Goal: Task Accomplishment & Management: Manage account settings

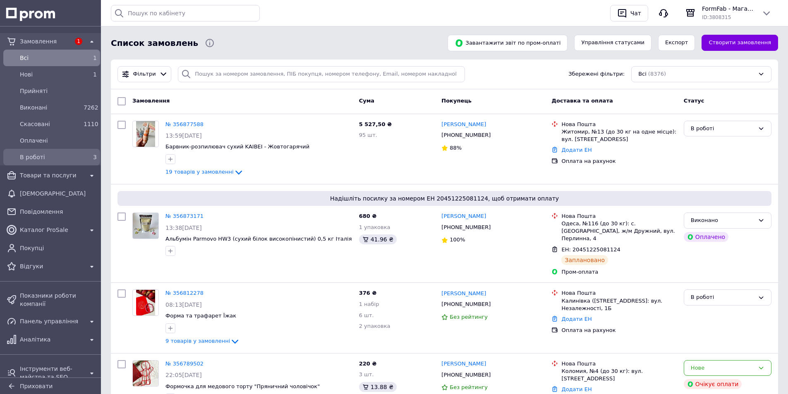
click at [42, 158] on span "В роботі" at bounding box center [50, 157] width 60 height 8
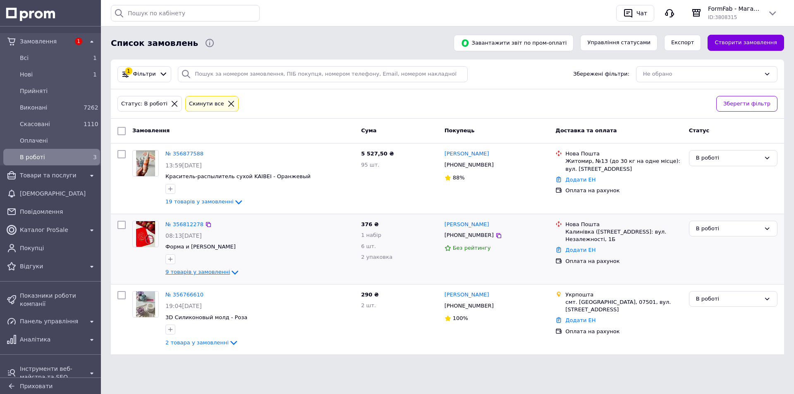
click at [201, 271] on span "9 товарів у замовленні" at bounding box center [198, 272] width 65 height 6
click at [72, 67] on link "Нові 2" at bounding box center [51, 74] width 103 height 17
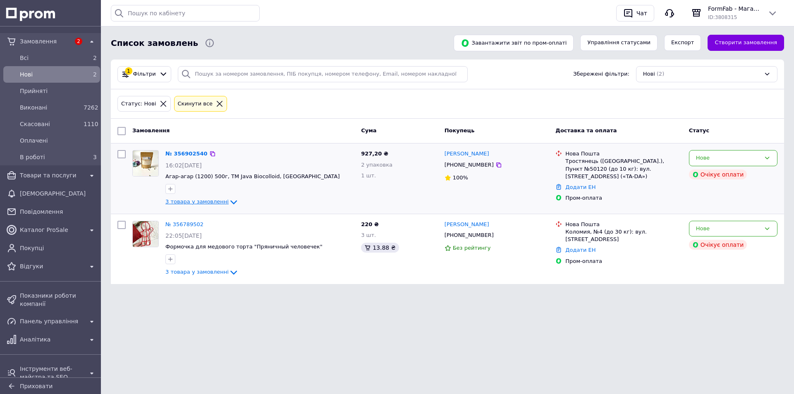
click at [208, 202] on span "3 товара у замовленні" at bounding box center [197, 202] width 63 height 6
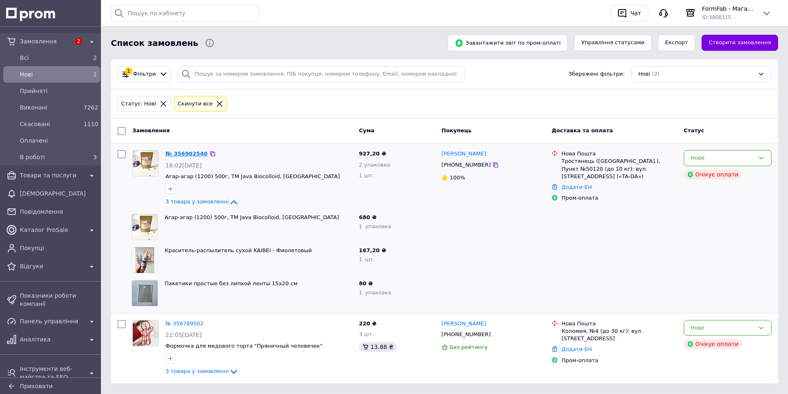
click at [190, 154] on link "№ 356902540" at bounding box center [187, 154] width 42 height 6
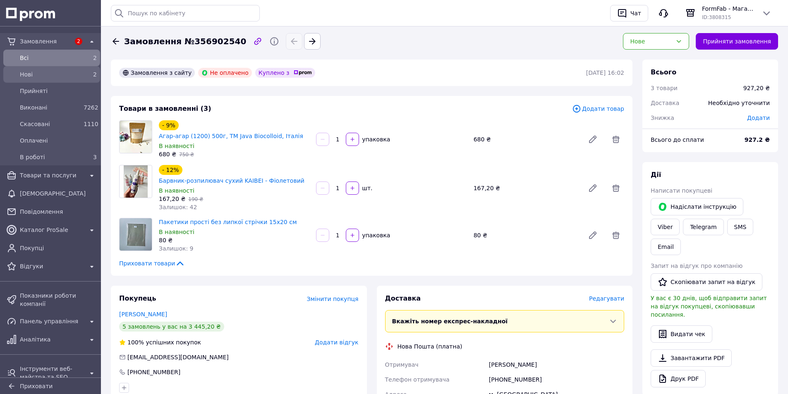
click at [74, 75] on span "Нові" at bounding box center [50, 74] width 60 height 8
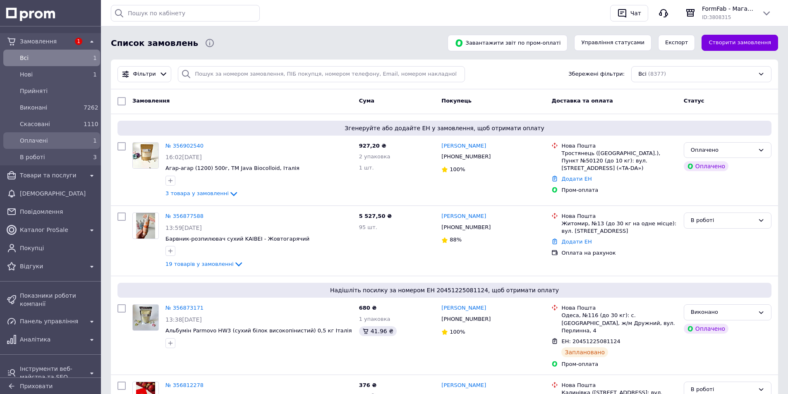
click at [58, 143] on span "Оплачені" at bounding box center [50, 141] width 60 height 8
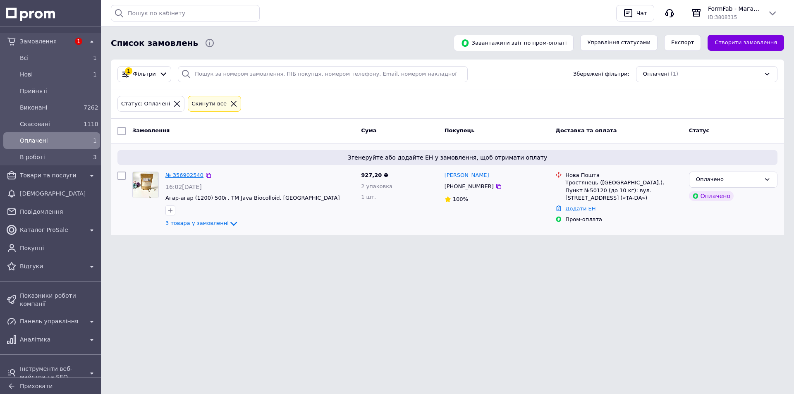
click at [183, 173] on link "№ 356902540" at bounding box center [185, 175] width 38 height 6
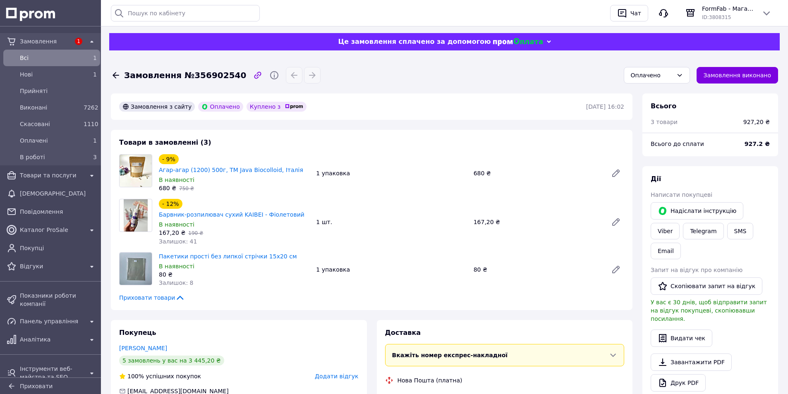
scroll to position [96, 0]
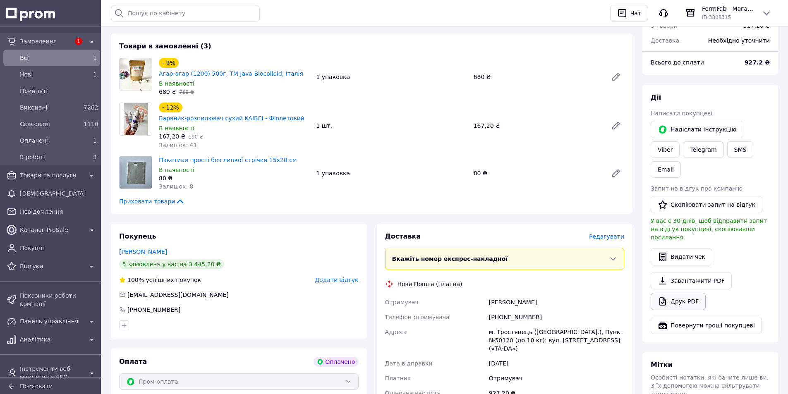
click at [696, 293] on link "Друк PDF" at bounding box center [678, 301] width 55 height 17
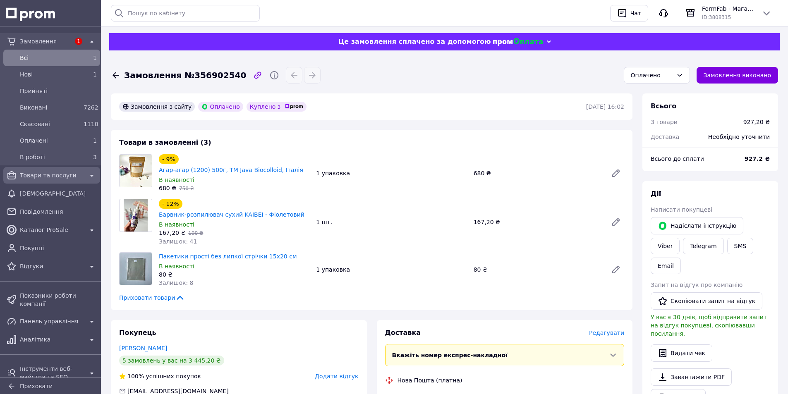
click at [48, 182] on link "Товари та послуги" at bounding box center [51, 175] width 103 height 17
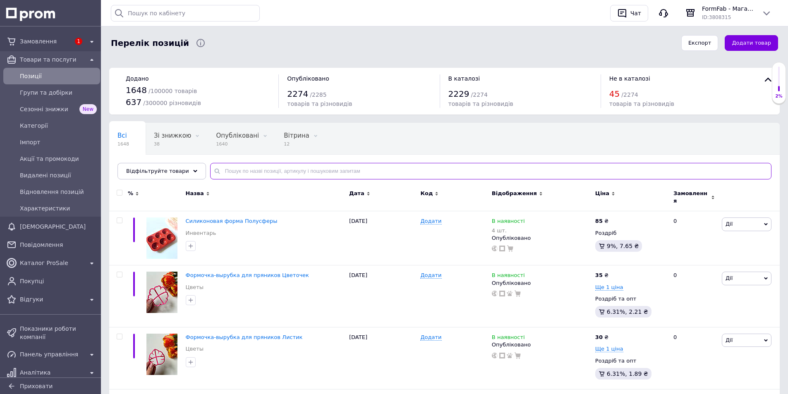
click at [273, 170] on input "text" at bounding box center [491, 171] width 562 height 17
type input "листочок"
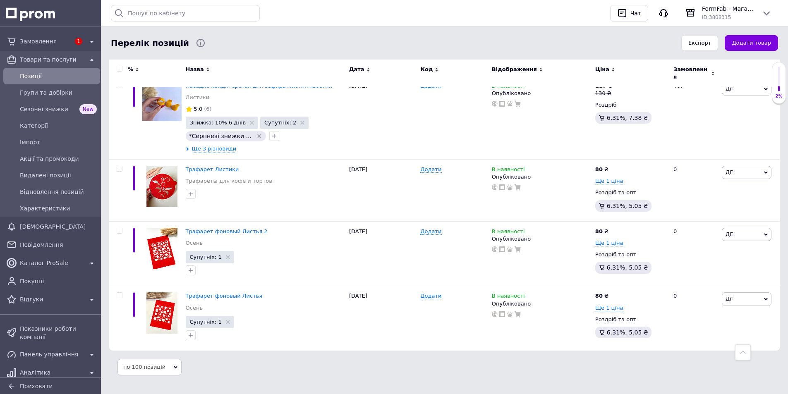
scroll to position [1409, 0]
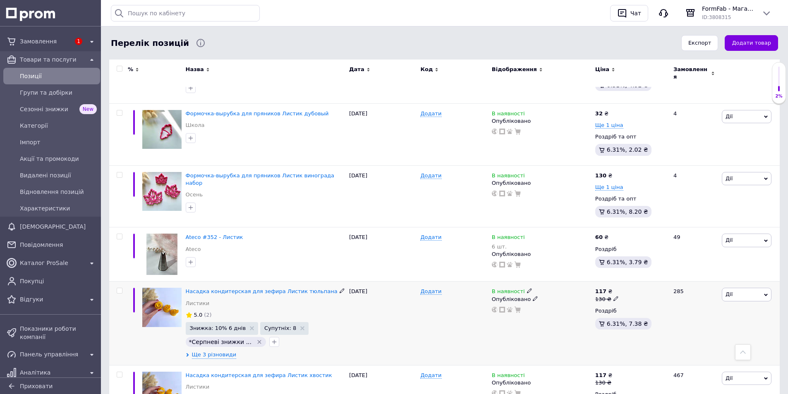
click at [761, 290] on span "Дії" at bounding box center [747, 294] width 50 height 13
click at [698, 328] on li "Копіювати" at bounding box center [717, 334] width 110 height 12
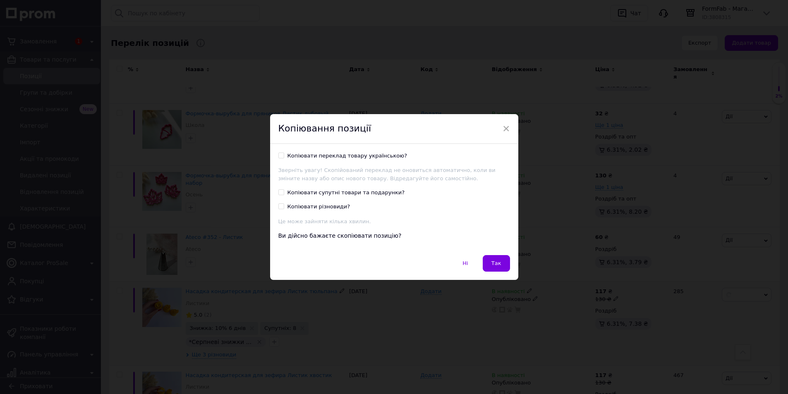
scroll to position [1375, 0]
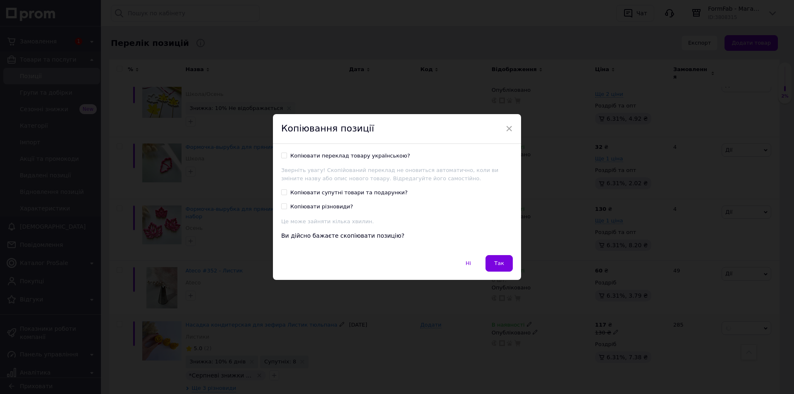
click at [352, 158] on div "Копіювати переклад товару українською?" at bounding box center [350, 155] width 120 height 7
click at [287, 158] on input "Копіювати переклад товару українською?" at bounding box center [283, 155] width 5 height 5
checkbox input "true"
click at [506, 125] on span "×" at bounding box center [509, 129] width 7 height 14
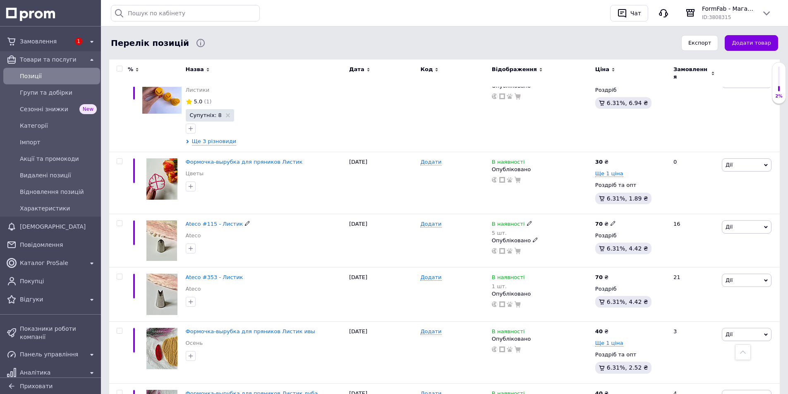
scroll to position [410, 0]
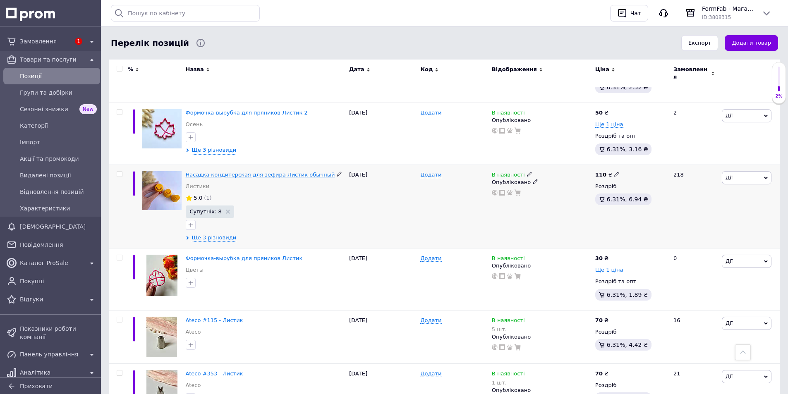
click at [243, 173] on span "Насадка кондитерская для зефира Листик обычный" at bounding box center [260, 175] width 149 height 6
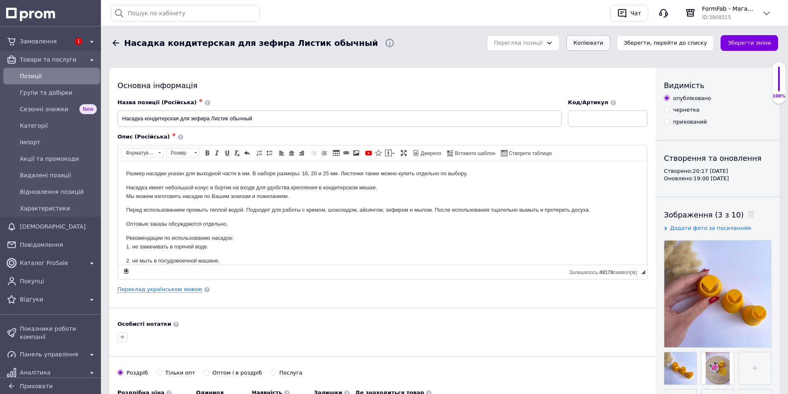
click at [610, 42] on button "Копіювати" at bounding box center [588, 43] width 44 height 16
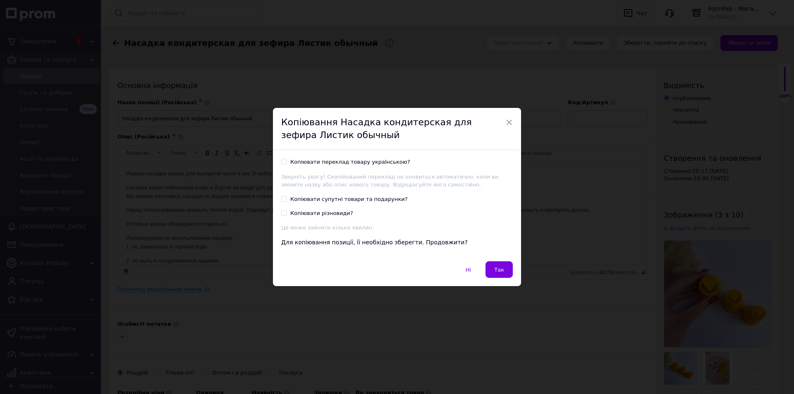
click at [347, 163] on div "Копіювати переклад товару українською?" at bounding box center [350, 161] width 120 height 7
click at [287, 163] on input "Копіювати переклад товару українською?" at bounding box center [283, 161] width 5 height 5
checkbox input "true"
click at [497, 267] on span "Так" at bounding box center [499, 270] width 10 height 6
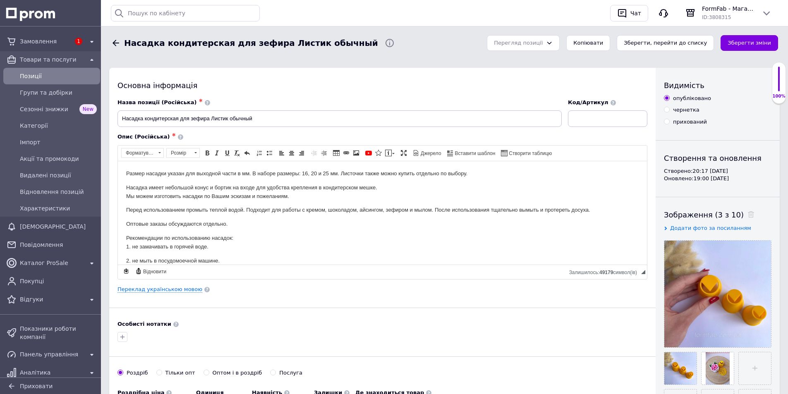
click at [184, 284] on div "Основна інформація Назва позиції (Російська) ✱ Насадка кондитерская для зефира …" at bounding box center [382, 299] width 547 height 462
click at [180, 289] on link "Переклад українською мовою" at bounding box center [160, 289] width 85 height 7
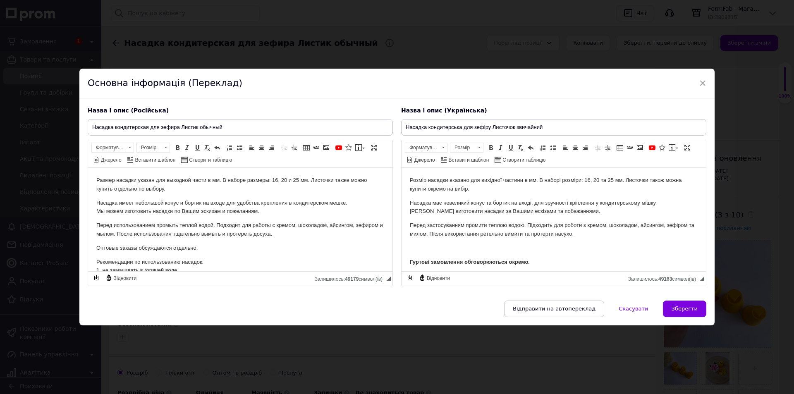
click at [495, 244] on p "Редактор, 75D269D2-C6AD-48A0-87A1-0575CE79EB4A" at bounding box center [554, 248] width 288 height 9
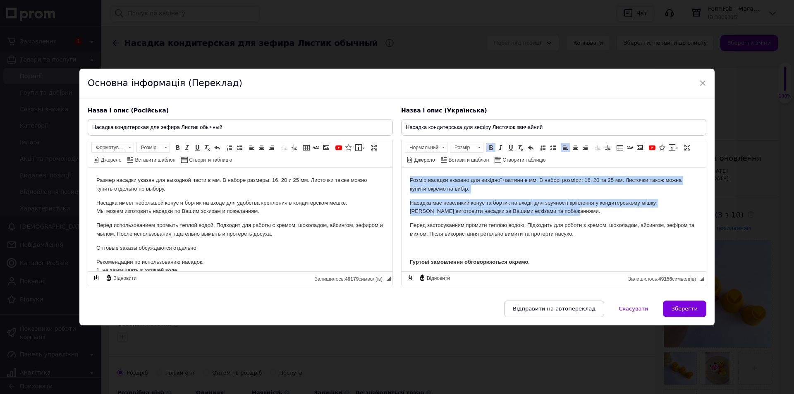
drag, startPoint x: 581, startPoint y: 211, endPoint x: 359, endPoint y: 142, distance: 232.6
click at [402, 168] on html "Розмір насадки вказано для вихідної частини в мм. В наборі розміри: 16, 20 та 2…" at bounding box center [554, 282] width 305 height 228
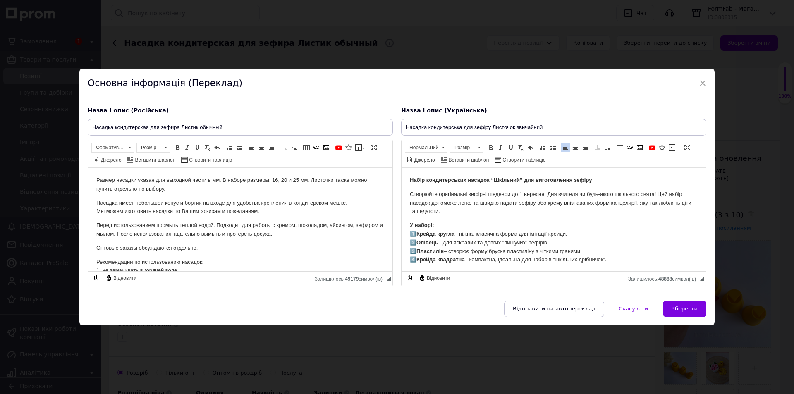
drag, startPoint x: 618, startPoint y: 260, endPoint x: 581, endPoint y: 239, distance: 41.9
click at [581, 239] on p "У наборі: 1️⃣ Крейда кругла – ніжна, класична форма для імітації крейди. 2️⃣ Ол…" at bounding box center [554, 242] width 288 height 43
click at [617, 253] on p "У наборі: 1️⃣ Крейда кругла – ніжна, класична форма для імітації крейди. 2️⃣ Ол…" at bounding box center [554, 242] width 288 height 43
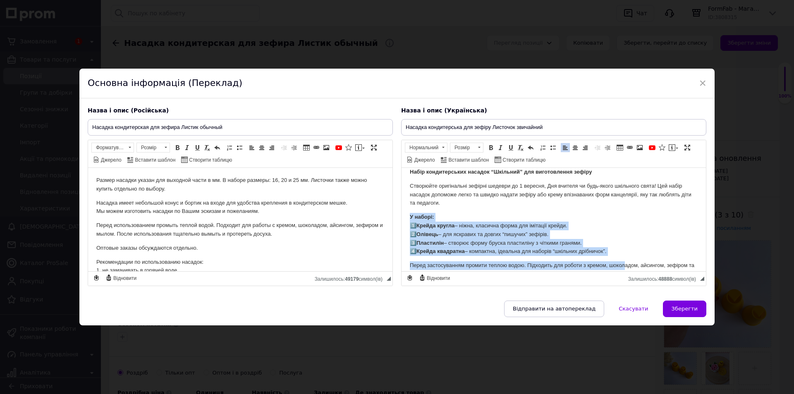
drag, startPoint x: 624, startPoint y: 268, endPoint x: 440, endPoint y: 220, distance: 190.0
click at [440, 220] on body "Набір кондитерських насадок “Шкільний” для виготовлення зефіру Створюйте оригін…" at bounding box center [554, 297] width 288 height 259
click at [496, 234] on p "У наборі: 1️⃣ Крейда кругла – ніжна, класична форма для імітації крейди. 2️⃣ Ол…" at bounding box center [554, 234] width 288 height 43
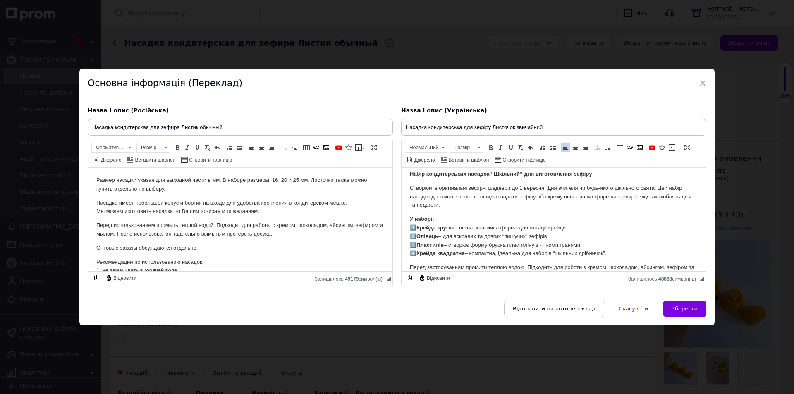
scroll to position [0, 0]
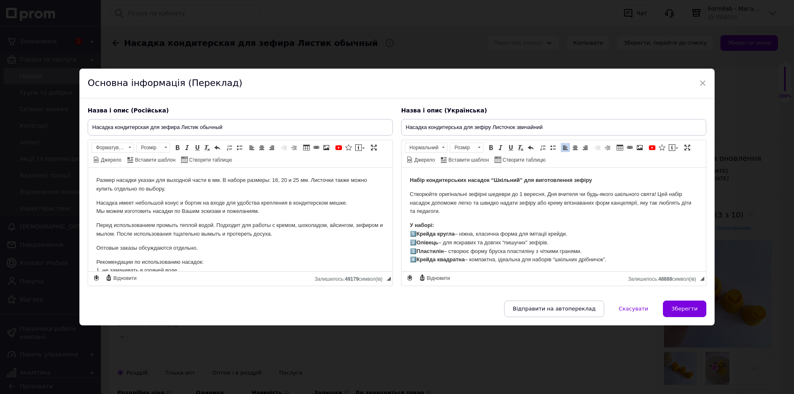
drag, startPoint x: 619, startPoint y: 250, endPoint x: 777, endPoint y: 330, distance: 176.5
click at [402, 168] on html "Набір кондитерських насадок “Шкільний” для виготовлення зефіру Створюйте оригін…" at bounding box center [554, 306] width 305 height 276
copy body "Набір кондитерських насадок “Шкільний” для виготовлення зефіру Створюйте оригін…"
click at [156, 202] on p "Насадка имеет небольшой конус и бортик на входе для удобства крепления в кондит…" at bounding box center [240, 207] width 288 height 17
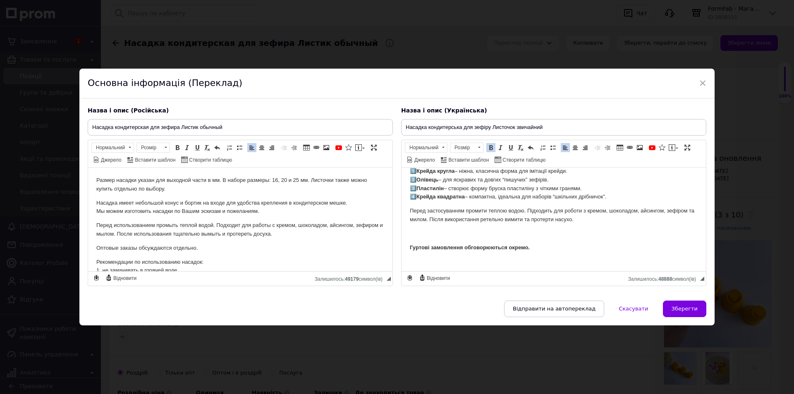
scroll to position [59, 0]
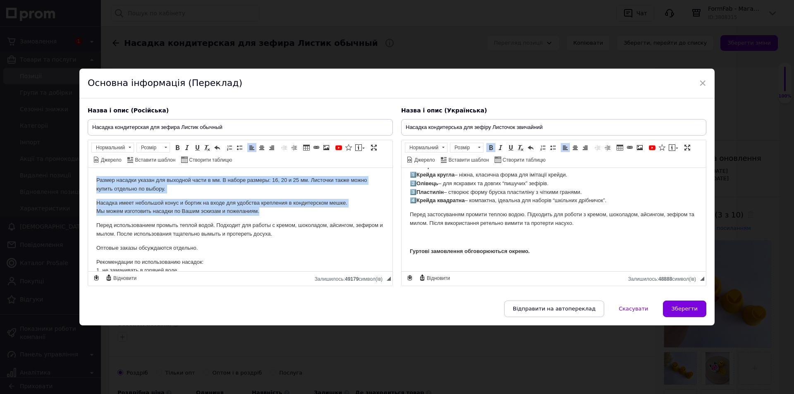
drag, startPoint x: 284, startPoint y: 214, endPoint x: 55, endPoint y: 149, distance: 238.0
click at [88, 168] on html "Размер насадки указан для выходной части в мм. В наборе размеры: 16, 20 и 25 мм…" at bounding box center [240, 267] width 305 height 199
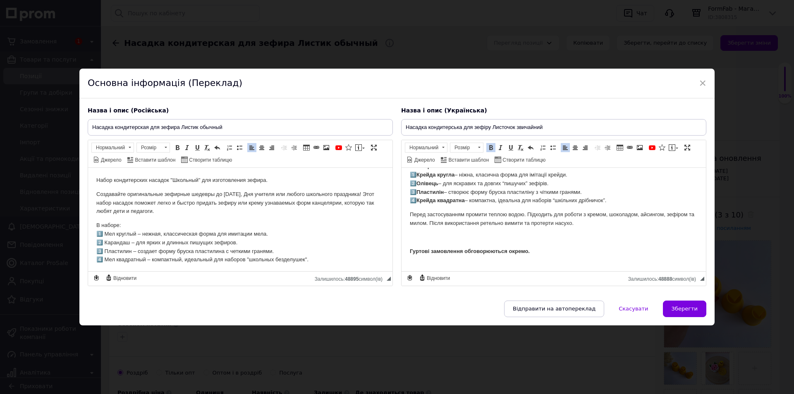
click at [552, 240] on p "Редактор, 75D269D2-C6AD-48A0-87A1-0575CE79EB4A" at bounding box center [554, 237] width 288 height 9
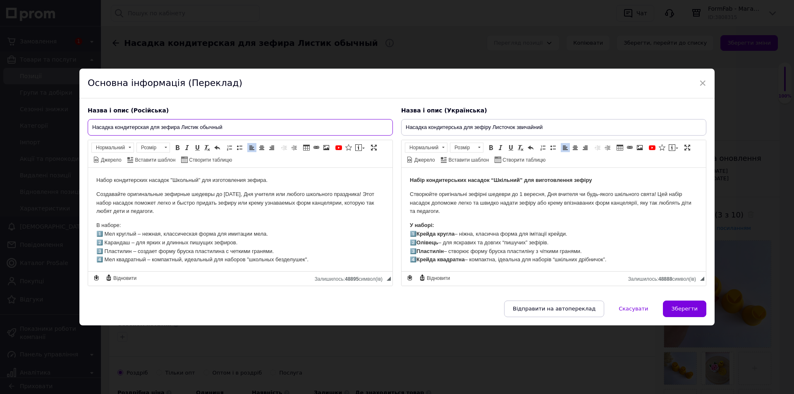
click at [236, 124] on input "Насадка кондитерская для зефира Листик обычный" at bounding box center [240, 127] width 305 height 17
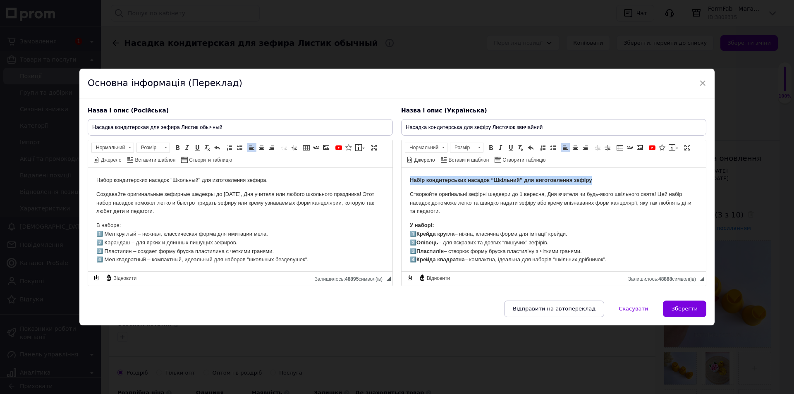
drag, startPoint x: 595, startPoint y: 175, endPoint x: 839, endPoint y: 324, distance: 285.6
click at [402, 170] on html "Набір кондитерських насадок “Шкільний” для виготовлення зефіру Створюйте оригін…" at bounding box center [554, 306] width 305 height 276
copy strong "Набір кондитерських насадок “Шкільний” для виготовлення зефіру"
click at [571, 124] on input "Насадка кондитерська для зефіру Листочок звичайний" at bounding box center [553, 127] width 305 height 17
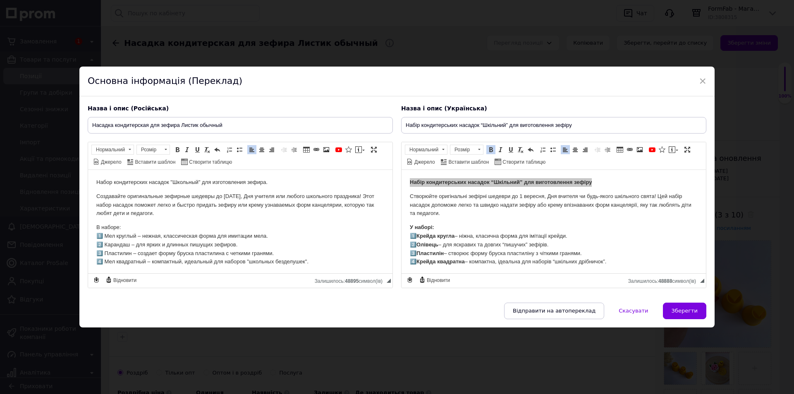
type input "Набір кондитерських насадок “Шкільний” для виготовлення зефіру"
click at [255, 129] on input "Насадка кондитерская для зефира Листик обычный" at bounding box center [240, 125] width 305 height 17
paste input "бір кондитерських насадок “Шкільний” для виготовлення зефіру"
click at [301, 125] on input "Набір кондитерських насадок “Шкільний” для виготовлення зефіру" at bounding box center [240, 125] width 305 height 17
type input "Набір кондитерських насадок “Шкільний” для виготовлення зефіру - маленький"
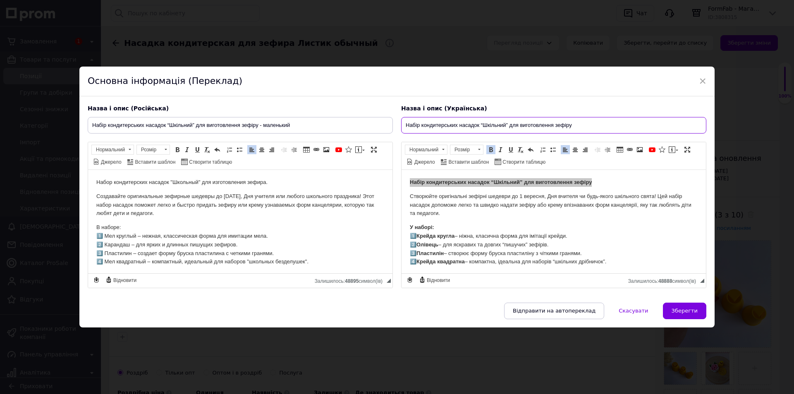
click at [648, 127] on input "Набір кондитерських насадок “Шкільний” для виготовлення зефіру" at bounding box center [553, 125] width 305 height 17
type input "Набір кондитерських насадок “Шкільний” для виготовлення зефіру - маленький"
click at [685, 311] on span "Зберегти" at bounding box center [685, 311] width 26 height 6
type input "Набір кондитерських насадок “Шкільний” для виготовлення зефіру - маленький"
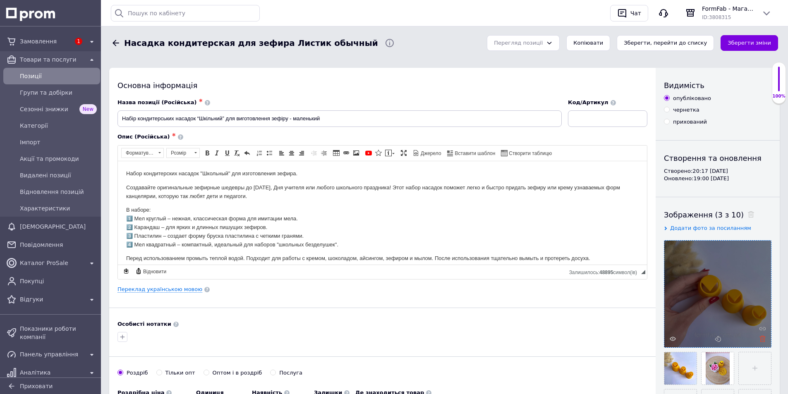
click at [765, 338] on use at bounding box center [763, 339] width 6 height 6
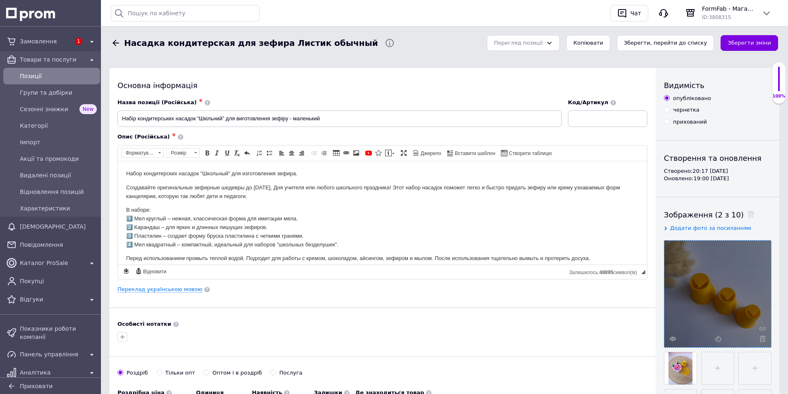
click at [765, 338] on use at bounding box center [763, 339] width 6 height 6
click at [765, 338] on div at bounding box center [718, 294] width 107 height 107
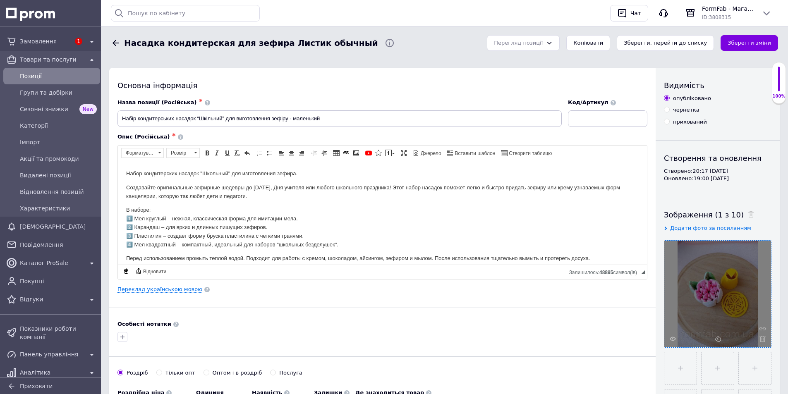
click at [765, 338] on use at bounding box center [763, 339] width 6 height 6
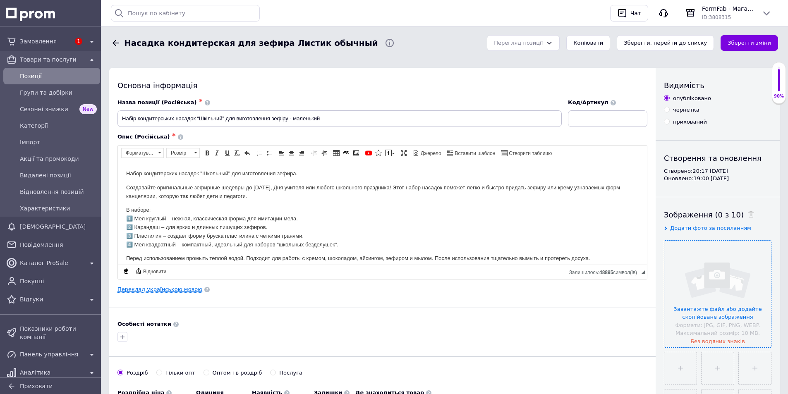
click at [157, 291] on link "Переклад українською мовою" at bounding box center [160, 289] width 85 height 7
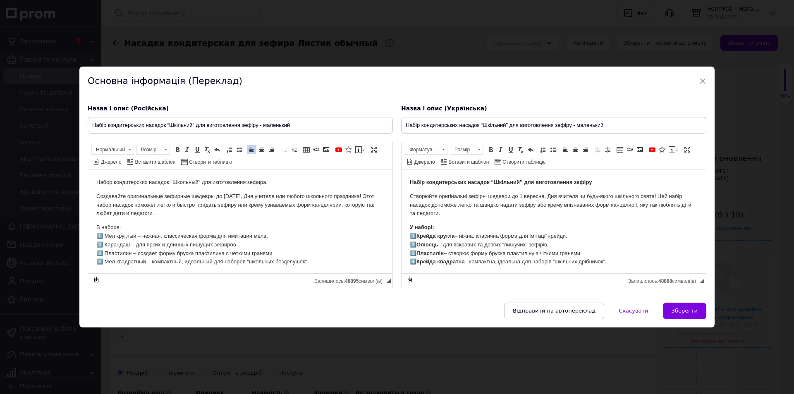
drag, startPoint x: 139, startPoint y: 237, endPoint x: 189, endPoint y: 246, distance: 50.8
click at [139, 239] on p "В наборе: 1️⃣ Мел круглый – нежная, классическая форма для имитации мела. 2️⃣ К…" at bounding box center [240, 244] width 288 height 43
click at [131, 246] on p "В наборе: 1️⃣ Мел круглый 20 мм – нежная, классическая форма для имитации мела.…" at bounding box center [240, 244] width 288 height 43
click at [460, 235] on p "У наборі: 1️⃣ Крейда кругла – ніжна, класична форма для імітації крейди. 2️⃣ Ол…" at bounding box center [554, 244] width 288 height 43
click at [132, 245] on p "В наборе: 1️⃣ Мел круглый 20 мм – нежная, классическая форма для имитации мела.…" at bounding box center [240, 244] width 288 height 43
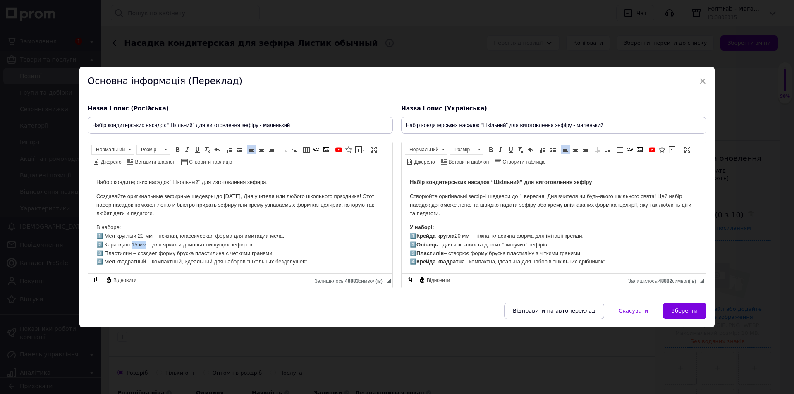
drag, startPoint x: 134, startPoint y: 243, endPoint x: 146, endPoint y: 243, distance: 12.4
click at [146, 243] on p "В наборе: 1️⃣ Мел круглый 20 мм – нежная, классическая форма для имитации мела.…" at bounding box center [240, 244] width 288 height 43
copy p "15 мм"
click at [442, 248] on p "У наборі: 1️⃣ Крейда кругла 20 мм – ніжна, класична форма для імітації крейди. …" at bounding box center [554, 244] width 288 height 43
click at [137, 253] on p "В наборе: 1️⃣ Мел круглый 20 мм – нежная, классическая форма для имитации мела.…" at bounding box center [240, 244] width 288 height 43
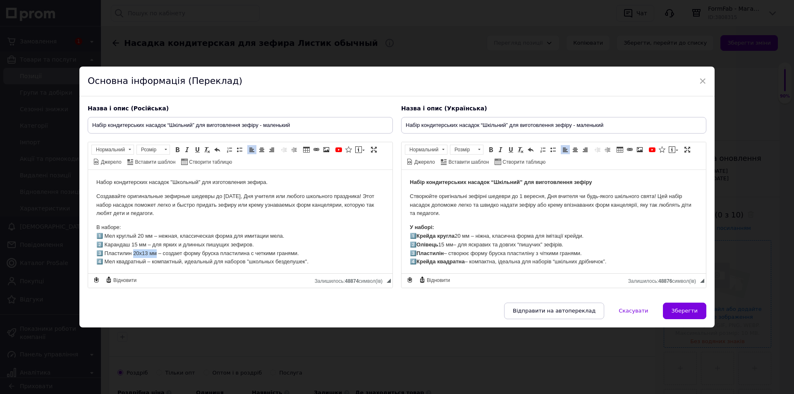
drag, startPoint x: 134, startPoint y: 252, endPoint x: 156, endPoint y: 252, distance: 22.8
click at [156, 252] on p "В наборе: 1️⃣ Мел круглый 20 мм – нежная, классическая форма для имитации мела.…" at bounding box center [240, 244] width 288 height 43
copy p "20х13 мм"
click at [448, 253] on p "У наборі: 1️⃣ Крейда кругла 20 мм – ніжна, класична форма для імітації крейди. …" at bounding box center [554, 244] width 288 height 43
click at [147, 264] on p "В наборе: 1️⃣ Мел круглый 20 мм – нежная, классическая форма для имитации мела.…" at bounding box center [240, 244] width 288 height 43
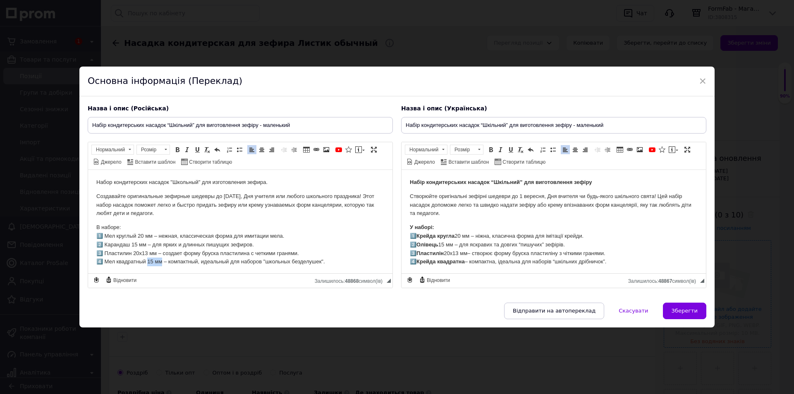
drag, startPoint x: 148, startPoint y: 259, endPoint x: 163, endPoint y: 259, distance: 14.5
click at [163, 259] on p "В наборе: 1️⃣ Мел круглый 20 мм – нежная, классическая форма для имитации мела.…" at bounding box center [240, 244] width 288 height 43
copy p "15 мм"
click at [470, 262] on p "У наборі: 1️⃣ Крейда кругла 20 мм – ніжна, класична форма для імітації крейди. …" at bounding box center [554, 244] width 288 height 43
click at [690, 309] on span "Зберегти" at bounding box center [685, 311] width 26 height 6
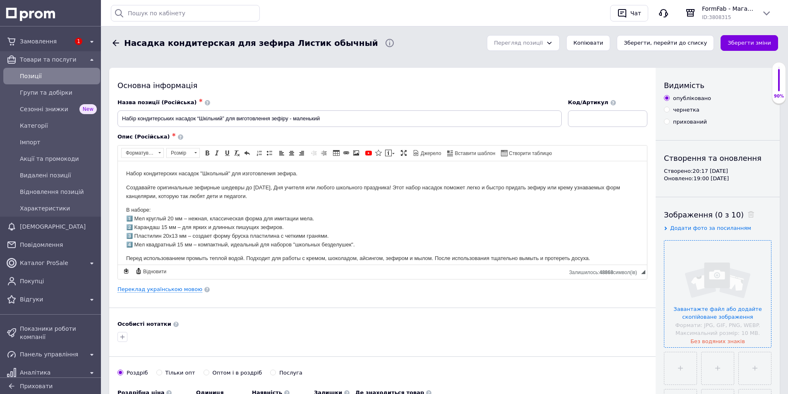
click at [750, 307] on input "file" at bounding box center [718, 294] width 107 height 107
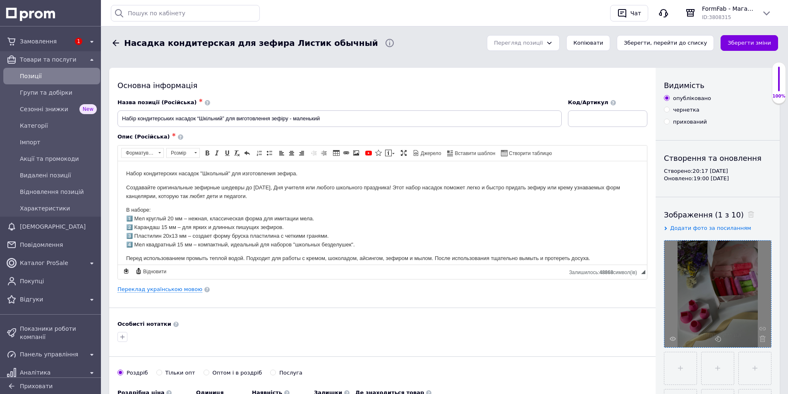
scroll to position [193, 0]
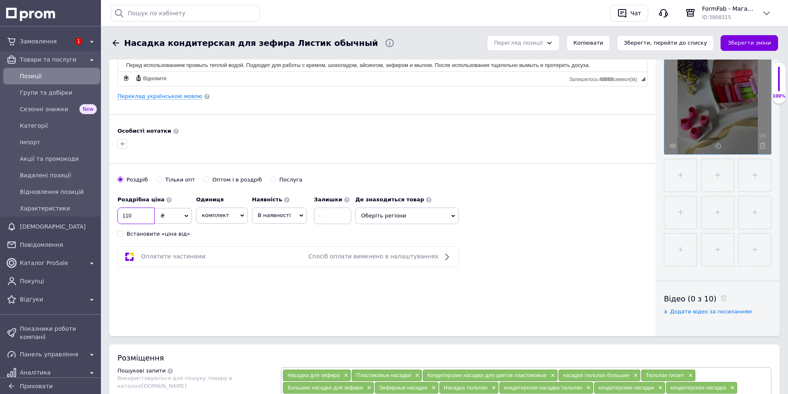
click at [134, 218] on input "110" at bounding box center [136, 216] width 37 height 17
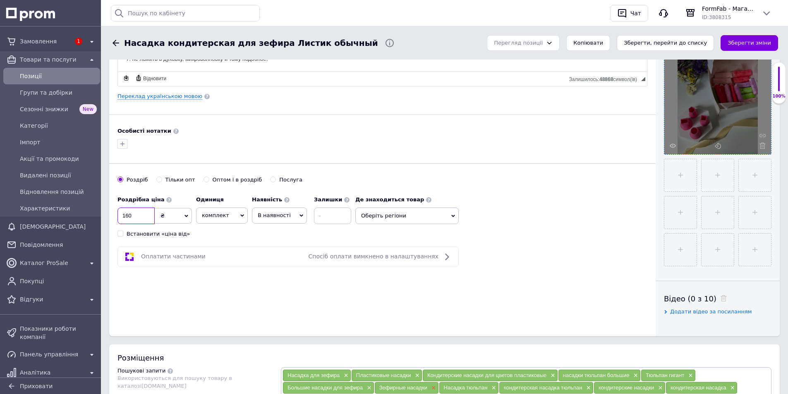
scroll to position [386, 0]
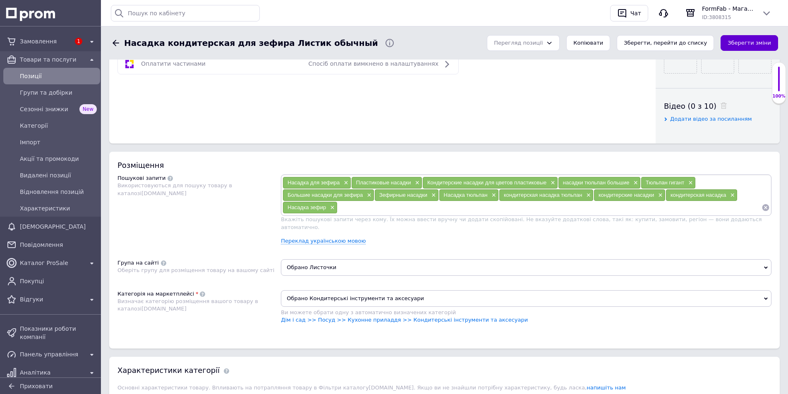
type input "160"
click at [748, 43] on button "Зберегти зміни" at bounding box center [750, 43] width 58 height 16
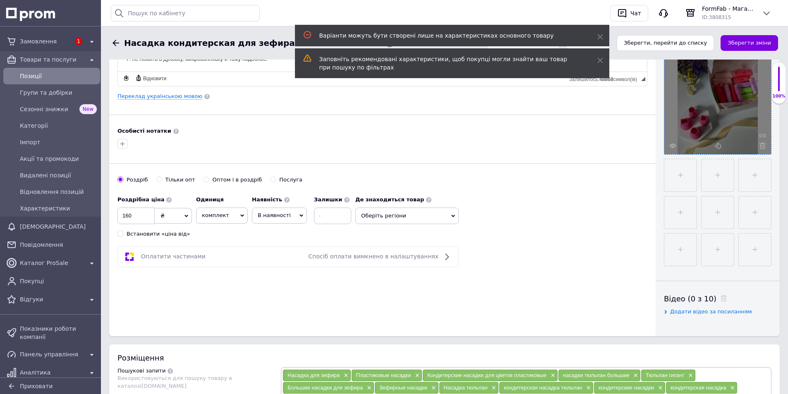
scroll to position [0, 0]
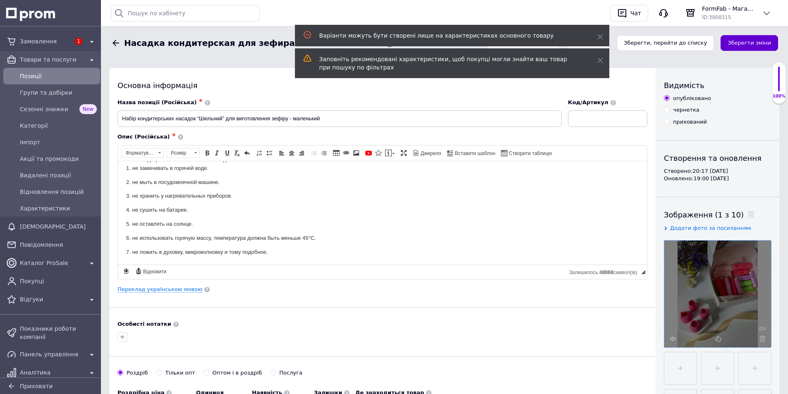
click at [762, 43] on button "Зберегти зміни" at bounding box center [750, 43] width 58 height 16
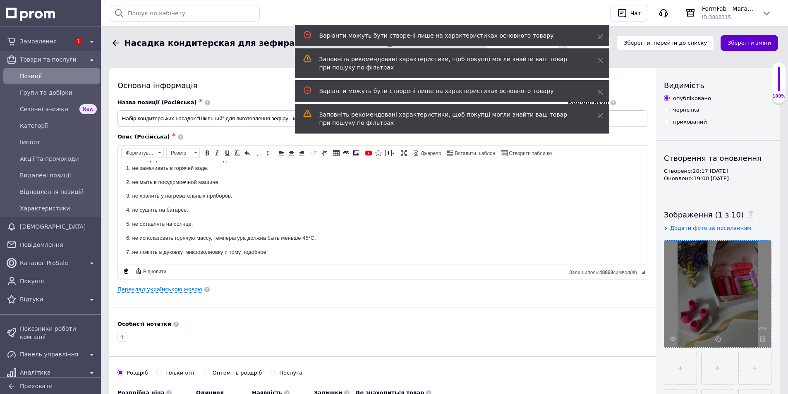
click at [761, 43] on button "Зберегти зміни" at bounding box center [750, 43] width 58 height 16
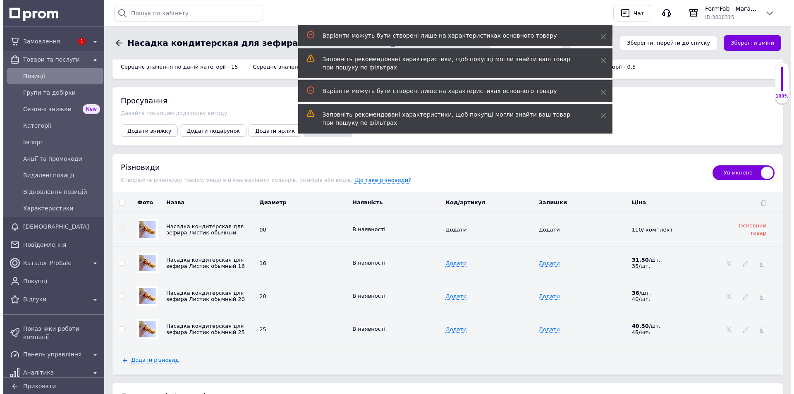
scroll to position [1159, 0]
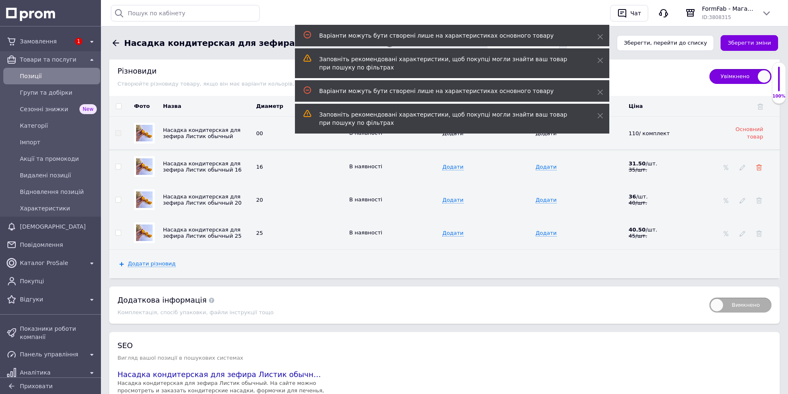
click at [761, 165] on use at bounding box center [759, 168] width 6 height 6
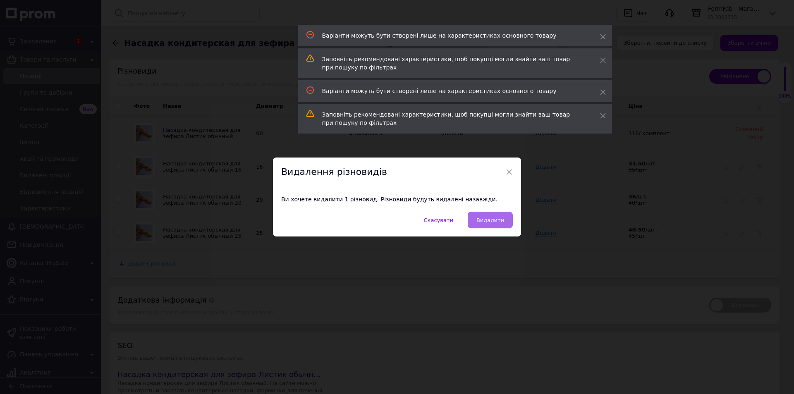
click at [504, 222] on button "Видалити" at bounding box center [490, 220] width 45 height 17
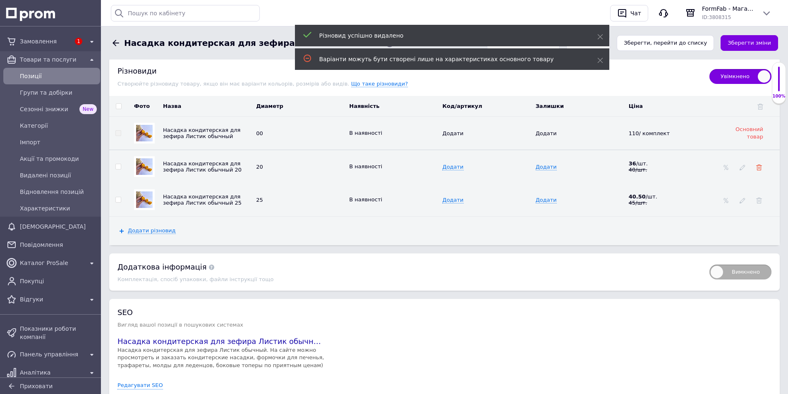
click at [758, 165] on use at bounding box center [759, 168] width 6 height 6
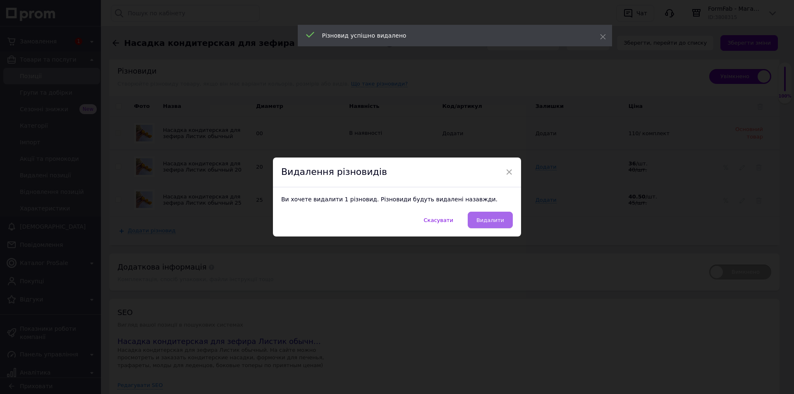
click at [486, 222] on span "Видалити" at bounding box center [491, 220] width 28 height 6
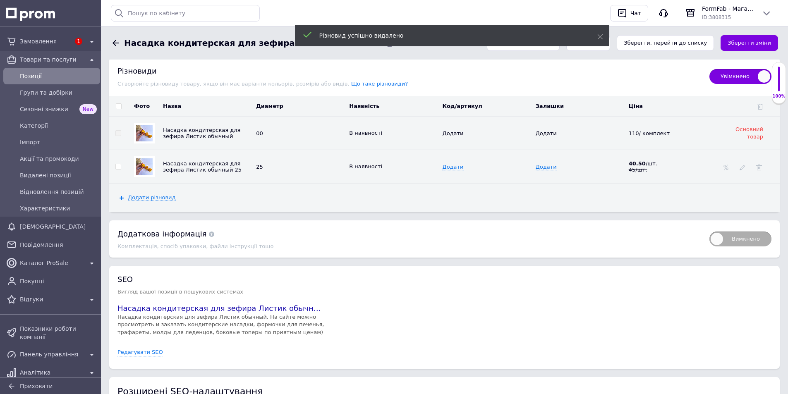
click at [754, 162] on td at bounding box center [750, 167] width 60 height 34
click at [762, 163] on div at bounding box center [759, 166] width 8 height 7
click at [758, 166] on td at bounding box center [750, 167] width 60 height 34
click at [760, 165] on icon at bounding box center [759, 168] width 6 height 6
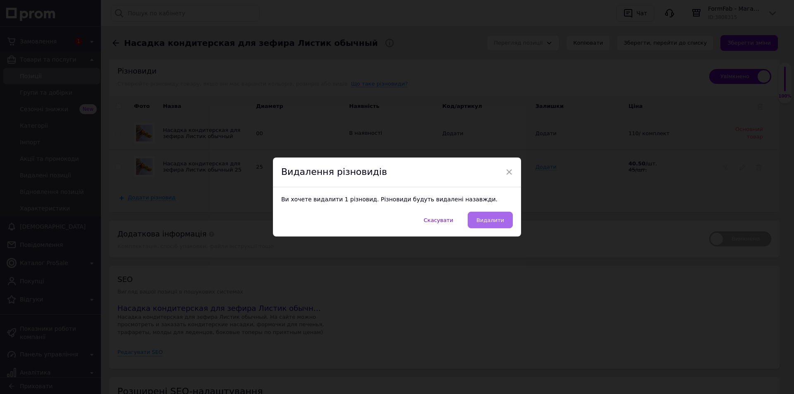
click at [489, 222] on span "Видалити" at bounding box center [491, 220] width 28 height 6
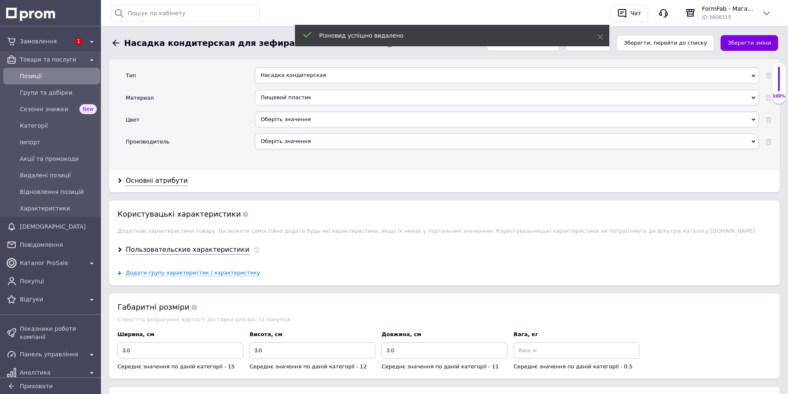
scroll to position [665, 0]
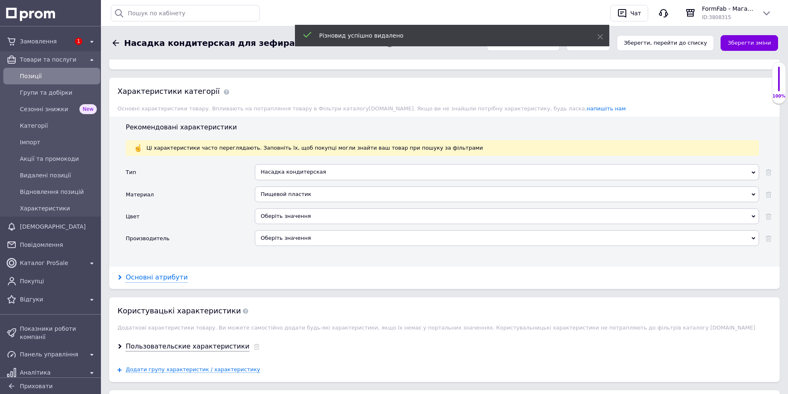
click at [148, 273] on div "Основні атрибути" at bounding box center [157, 278] width 62 height 10
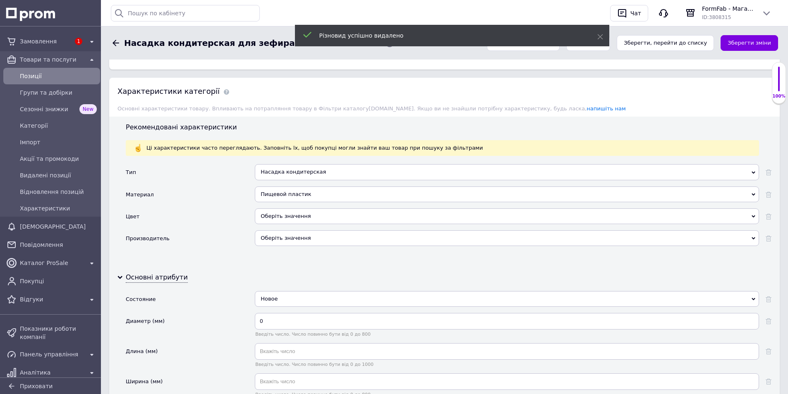
scroll to position [859, 0]
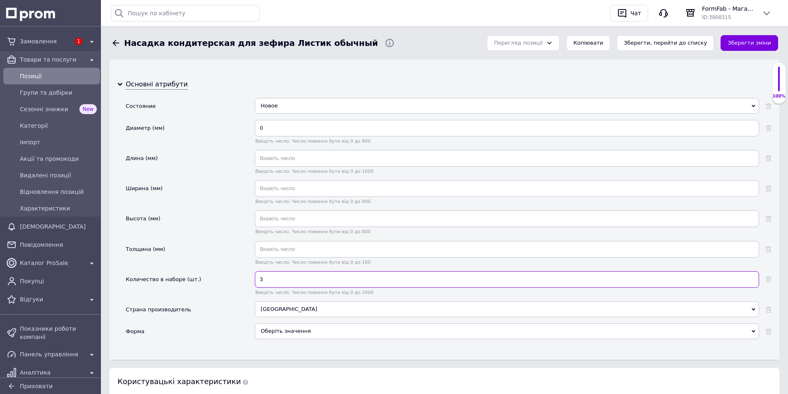
click at [278, 274] on input "3" at bounding box center [507, 279] width 504 height 17
type input "4"
click at [766, 34] on div "Зберегти зміни" at bounding box center [750, 43] width 64 height 23
click at [766, 38] on button "Зберегти зміни" at bounding box center [750, 43] width 58 height 16
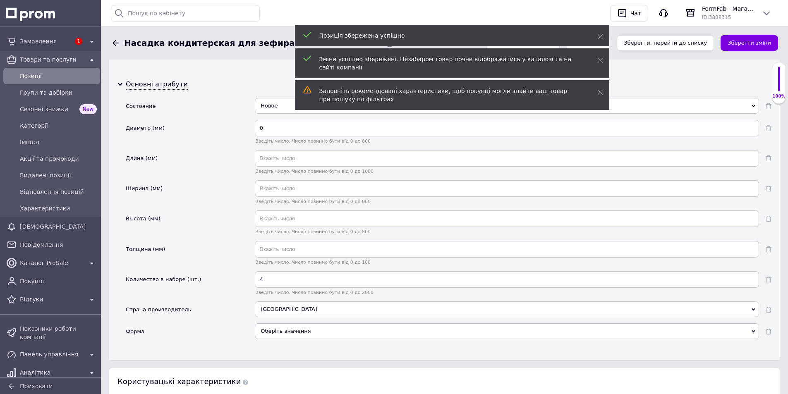
click at [38, 83] on link "Позиції" at bounding box center [51, 76] width 103 height 17
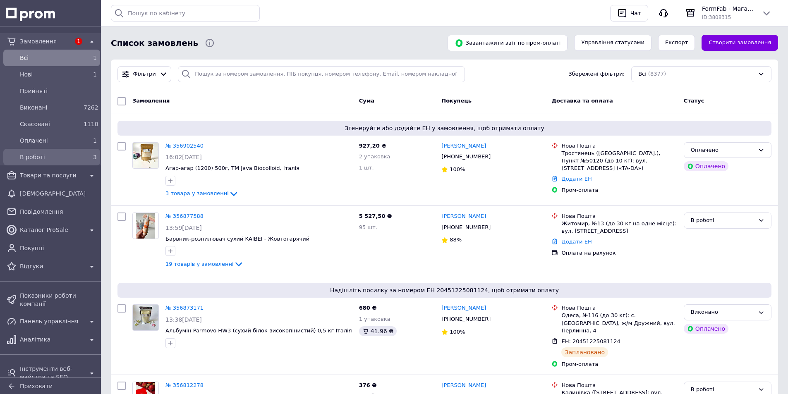
click at [45, 155] on span "В роботі" at bounding box center [50, 157] width 60 height 8
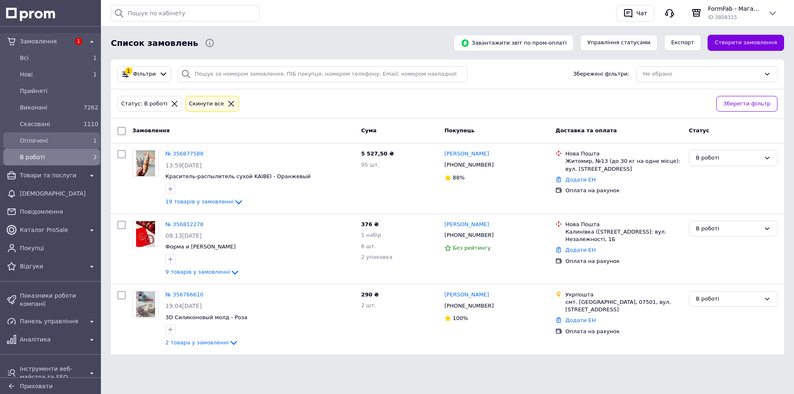
click at [49, 144] on span "Оплачені" at bounding box center [50, 141] width 60 height 8
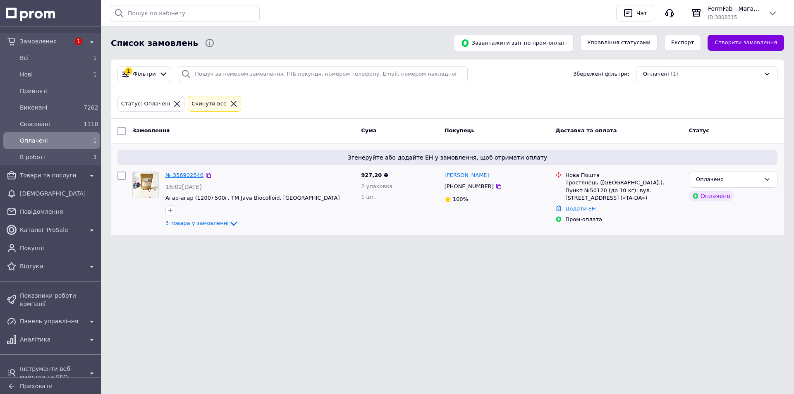
click at [178, 174] on link "№ 356902540" at bounding box center [185, 175] width 38 height 6
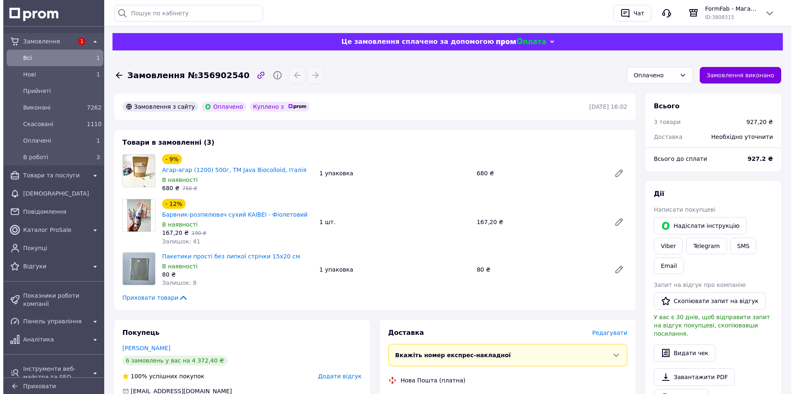
scroll to position [193, 0]
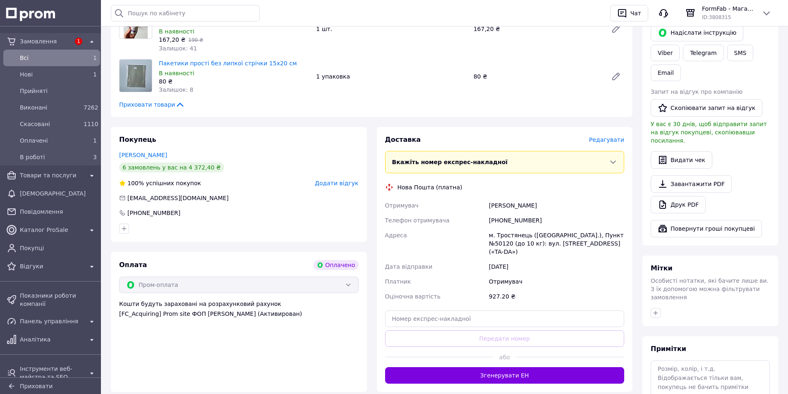
click at [615, 137] on span "Редагувати" at bounding box center [606, 140] width 35 height 7
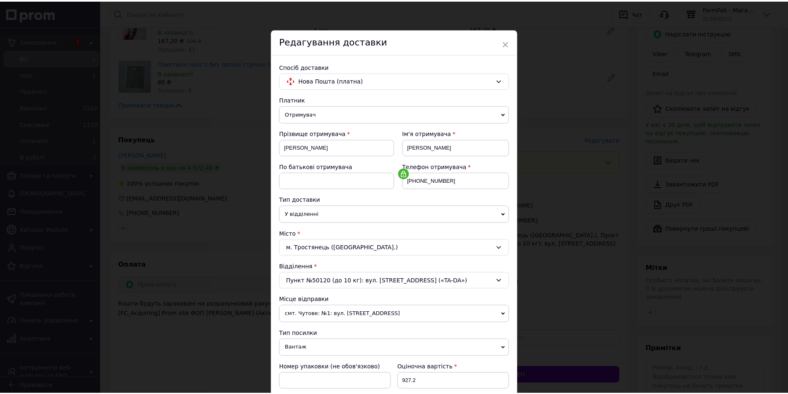
scroll to position [155, 0]
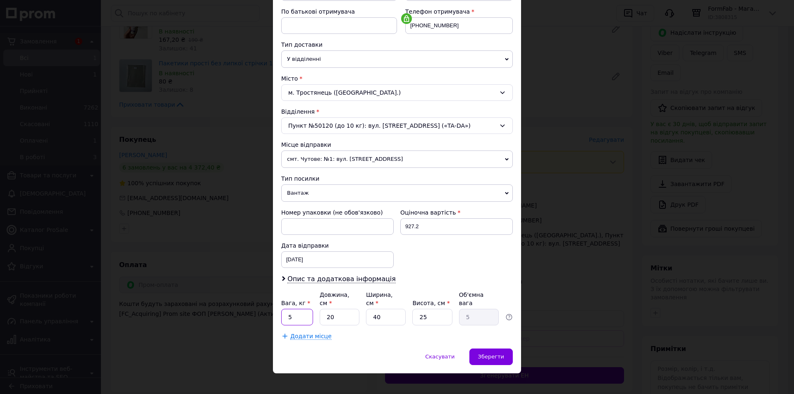
click at [291, 311] on input "5" at bounding box center [297, 317] width 32 height 17
type input "0.8"
type input "2"
type input "0.5"
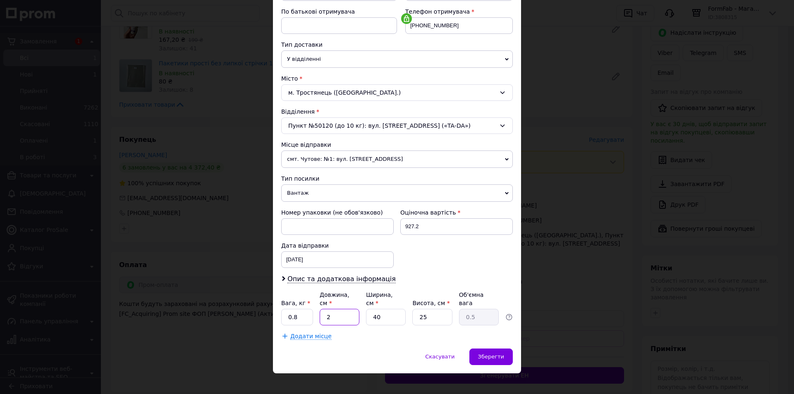
type input "24"
type input "6"
type input "24"
type input "1"
type input "0.15"
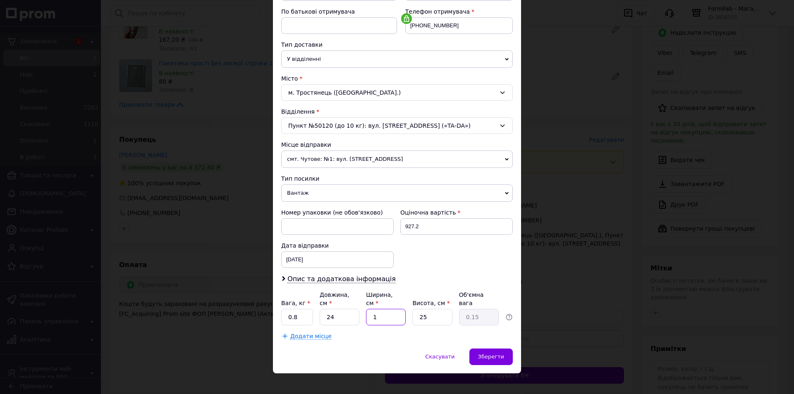
type input "18"
type input "2.7"
type input "18"
type input "6"
type input "0.65"
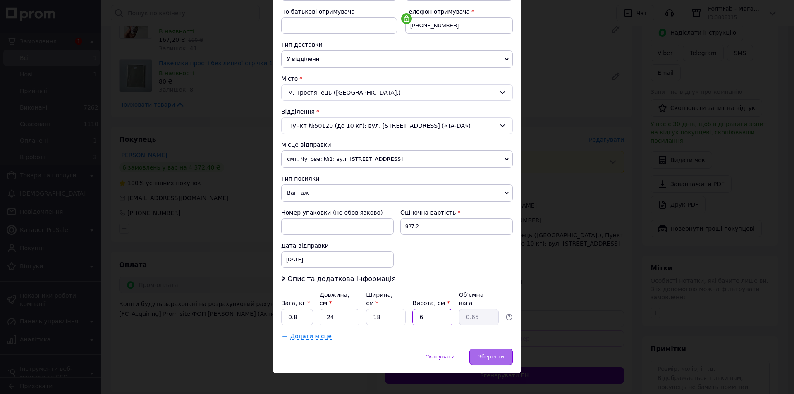
type input "6"
click at [494, 354] on span "Зберегти" at bounding box center [491, 357] width 26 height 6
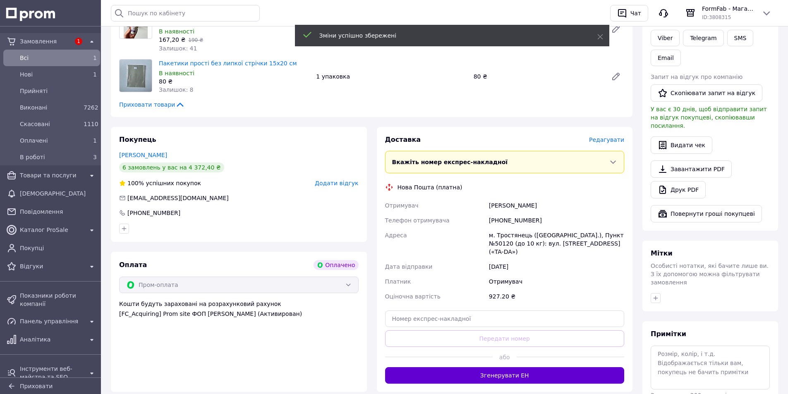
click at [494, 367] on button "Згенерувати ЕН" at bounding box center [505, 375] width 240 height 17
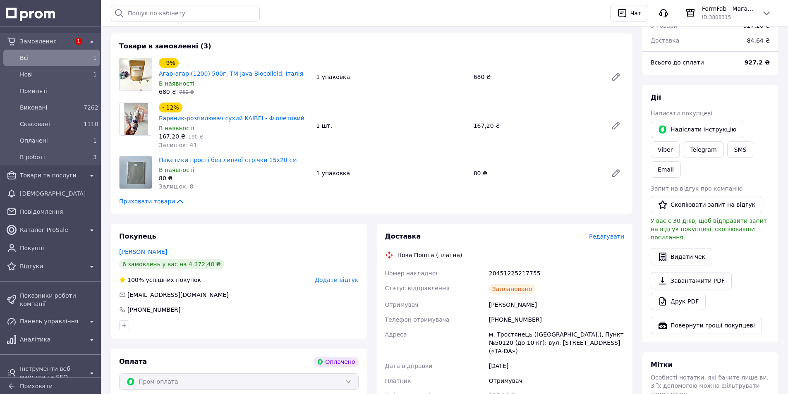
scroll to position [0, 0]
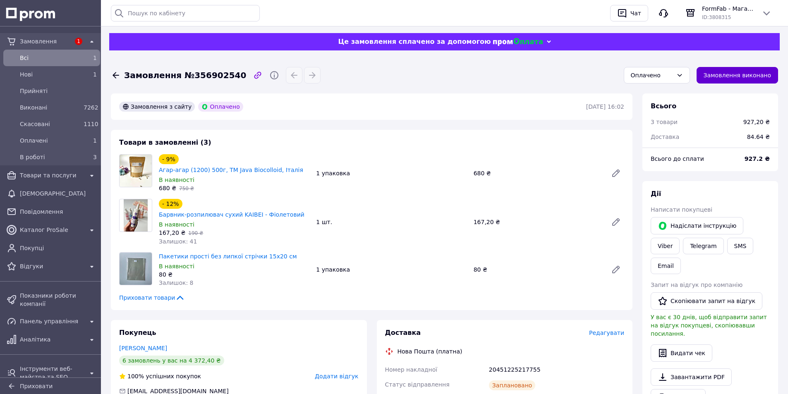
click at [756, 74] on button "Замовлення виконано" at bounding box center [738, 75] width 82 height 17
click at [51, 176] on span "Товари та послуги" at bounding box center [52, 175] width 64 height 8
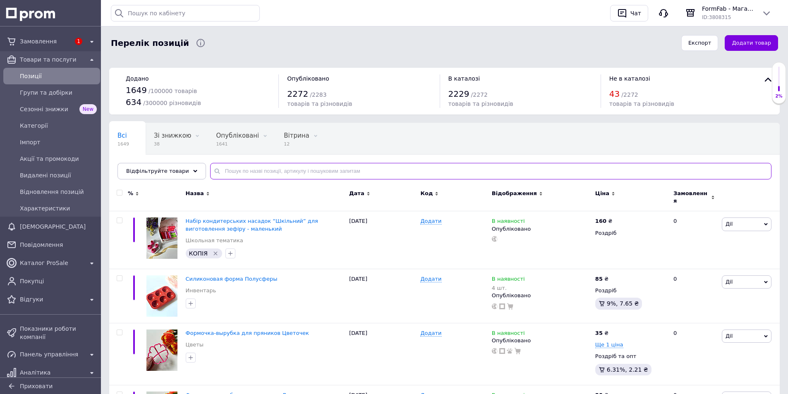
click at [304, 174] on input "text" at bounding box center [491, 171] width 562 height 17
type input "листочок"
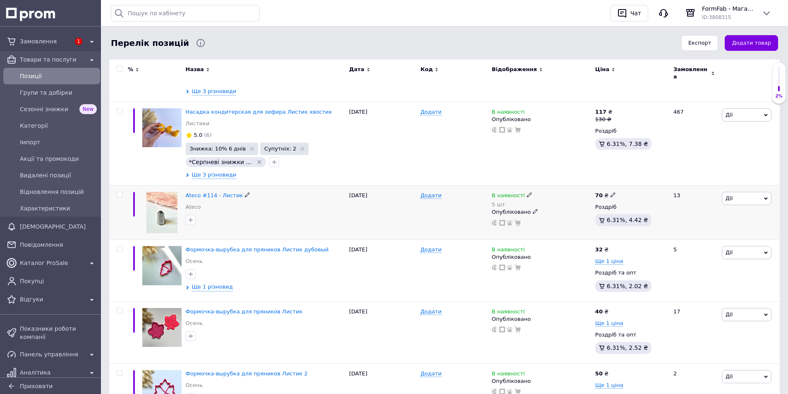
scroll to position [96, 0]
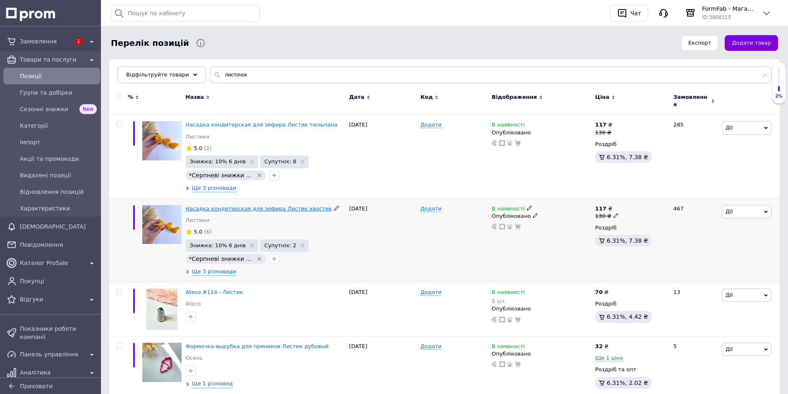
click at [245, 206] on span "Насадка кондитерская для зефира Листик хвостик" at bounding box center [259, 209] width 146 height 6
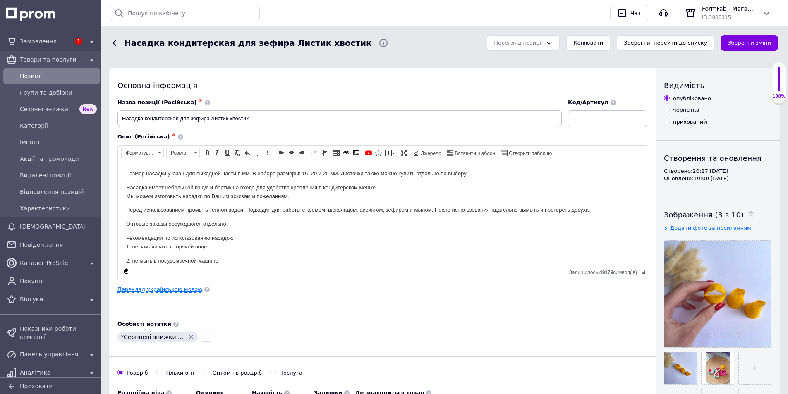
click at [164, 290] on link "Переклад українською мовою" at bounding box center [160, 289] width 85 height 7
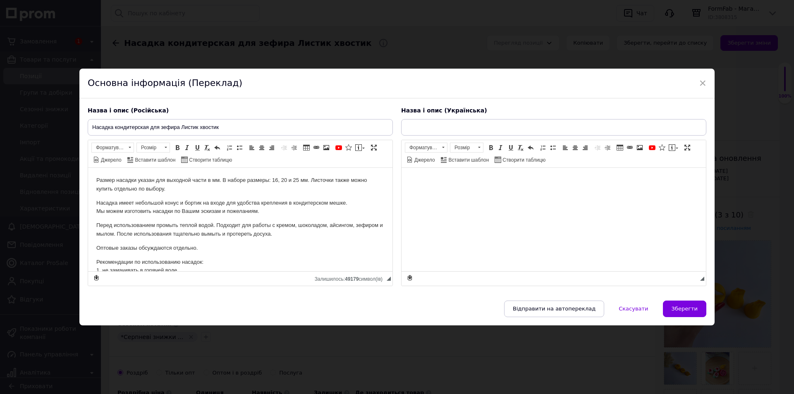
type input "Насадка кондитерська для зефіру Листочок хвостик"
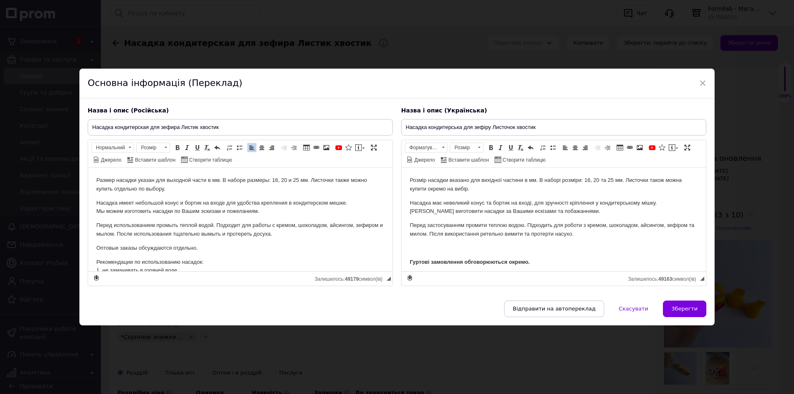
click at [184, 206] on p "Насадка имеет небольшой конус и бортик на входе для удобства крепления в кондит…" at bounding box center [240, 207] width 288 height 17
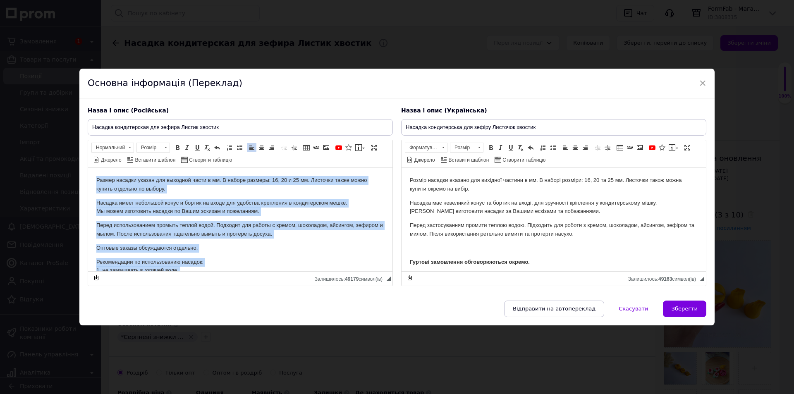
copy body "Loremi dolorsi ametco adi elitsedd eiusm t in. U labore etdolor: 17, 36 m 82 al…"
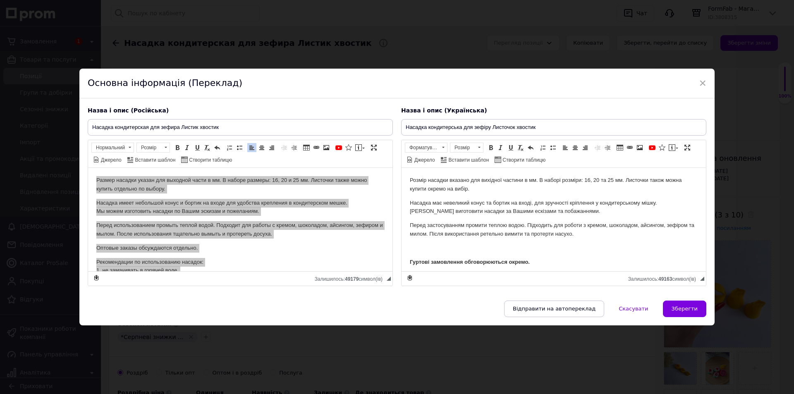
click at [444, 203] on p "Насадка має невеликий конус та бортик на вході, для зручності кріплення у конди…" at bounding box center [554, 207] width 288 height 17
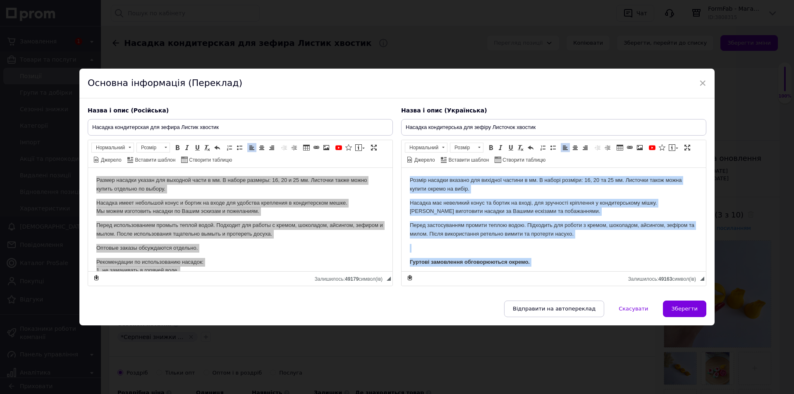
copy body "Loremi dolorsi ametcon adi elitsedd eiusmod t in. U labore etdolor: 55, 05 ma 5…"
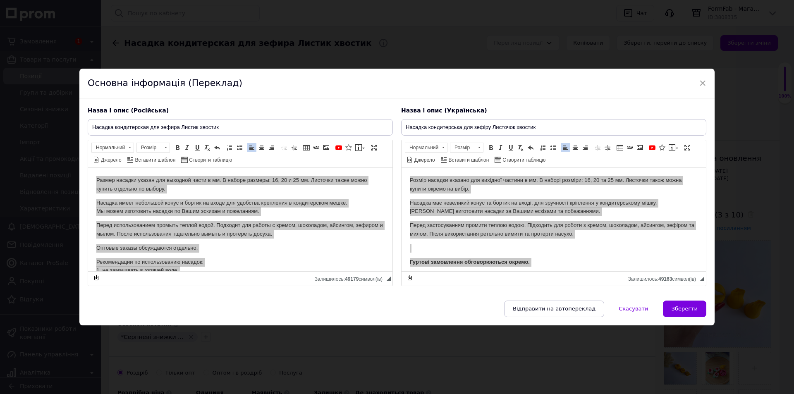
click at [112, 124] on input "Насадка кондитерская для зефира Листик хвостик" at bounding box center [240, 127] width 305 height 17
click at [515, 128] on input "Насадка кондитерська для зефіру Листочок хвостик" at bounding box center [553, 127] width 305 height 17
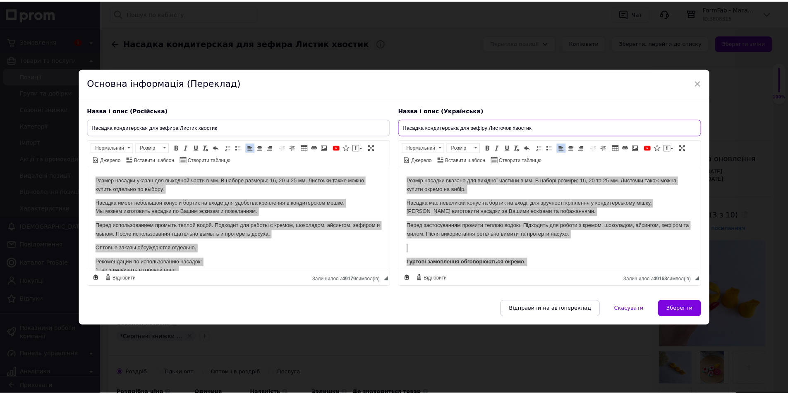
scroll to position [96, 0]
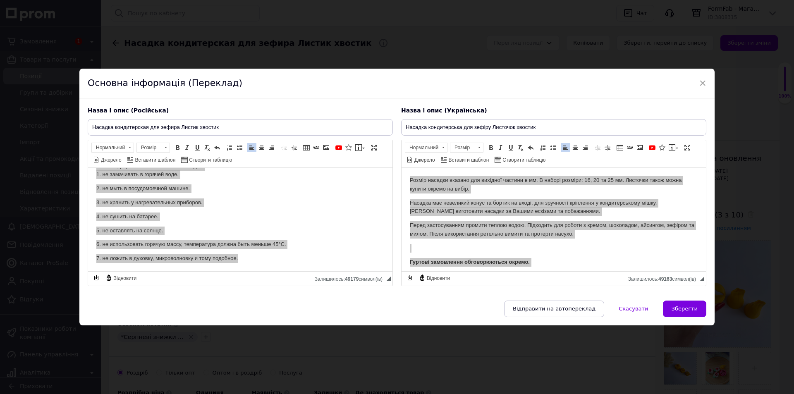
click at [277, 350] on div "× Основна інформація (Переклад) Назва і опис (Російська) Насадка кондитерская д…" at bounding box center [397, 197] width 794 height 394
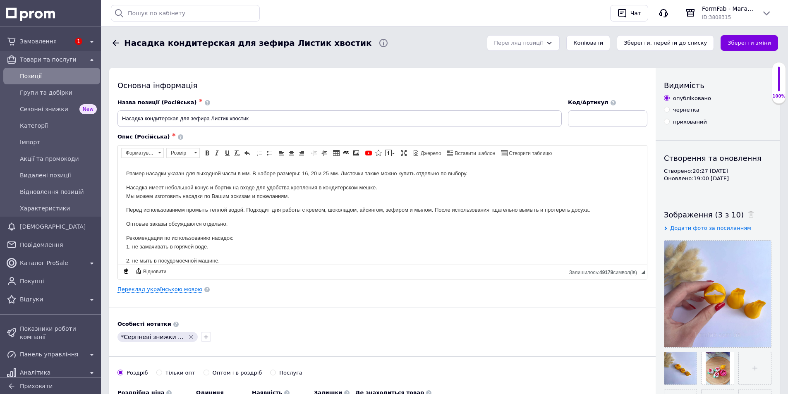
scroll to position [96, 0]
